Goal: Task Accomplishment & Management: Use online tool/utility

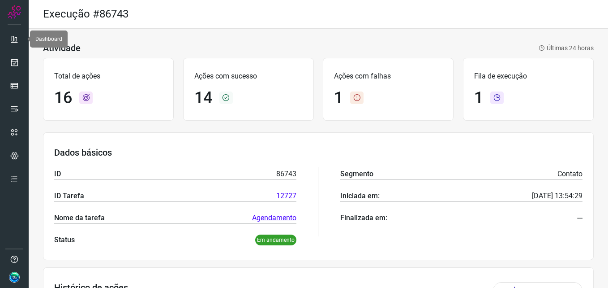
click at [13, 53] on ul at bounding box center [14, 111] width 18 height 163
click at [14, 59] on icon at bounding box center [14, 62] width 9 height 9
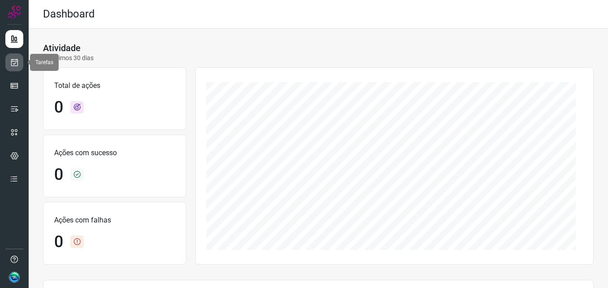
click at [14, 61] on icon at bounding box center [14, 62] width 9 height 9
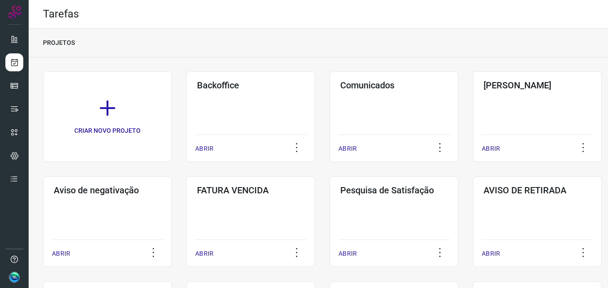
click at [250, 103] on div "Backoffice ABRIR" at bounding box center [250, 116] width 129 height 91
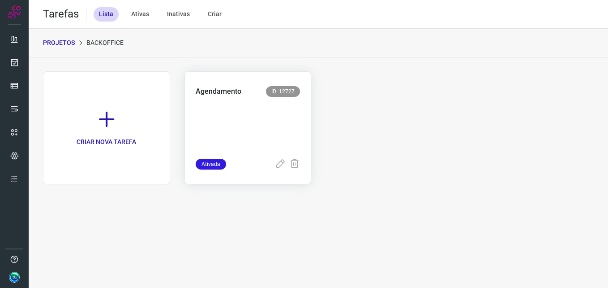
click at [256, 107] on p at bounding box center [248, 126] width 105 height 45
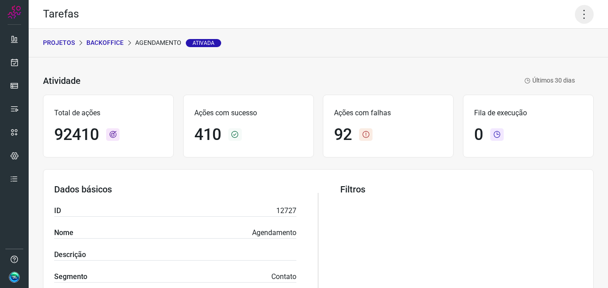
click at [575, 17] on icon at bounding box center [584, 14] width 19 height 19
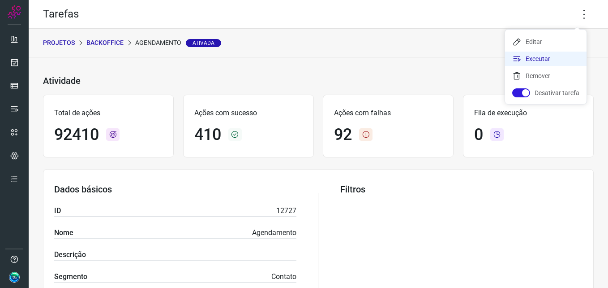
click at [534, 53] on li "Executar" at bounding box center [546, 59] width 82 height 14
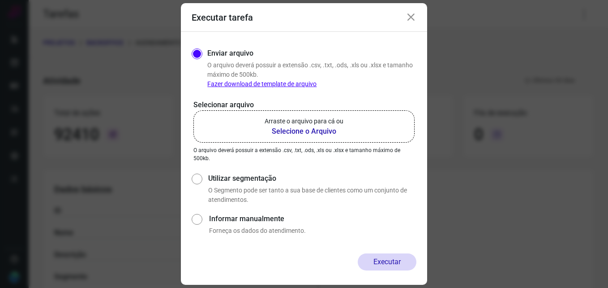
click at [286, 128] on b "Selecione o Arquivo" at bounding box center [304, 131] width 79 height 11
click at [0, 0] on input "Arraste o arquivo para cá ou Selecione o Arquivo" at bounding box center [0, 0] width 0 height 0
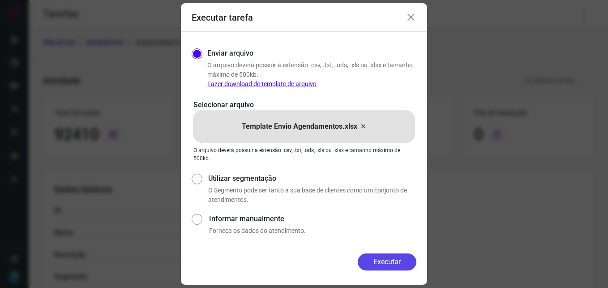
click at [377, 256] on button "Executar" at bounding box center [387, 261] width 59 height 17
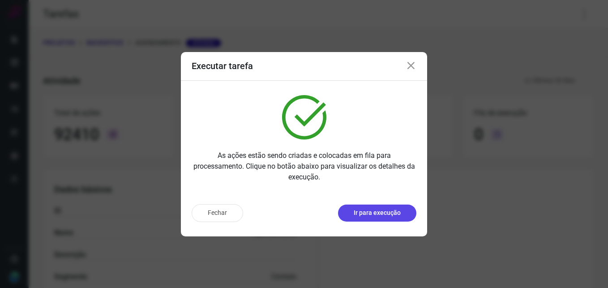
click at [384, 216] on p "Ir para execução" at bounding box center [377, 212] width 47 height 9
